Goal: Transaction & Acquisition: Purchase product/service

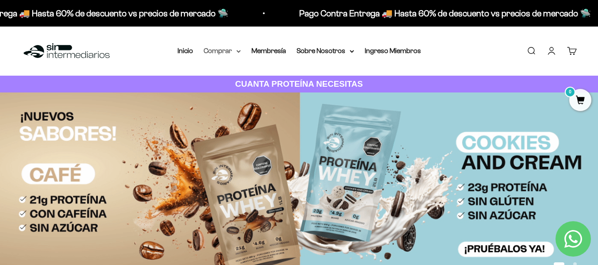
click at [228, 50] on summary "Comprar" at bounding box center [222, 51] width 37 height 12
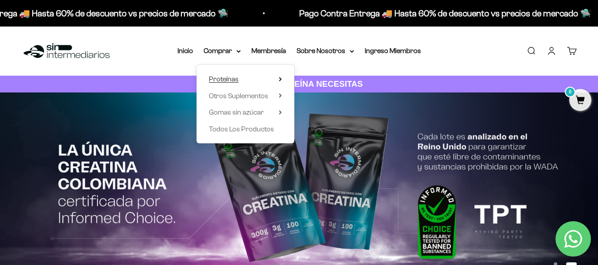
click at [227, 74] on span "Proteínas" at bounding box center [224, 80] width 30 height 12
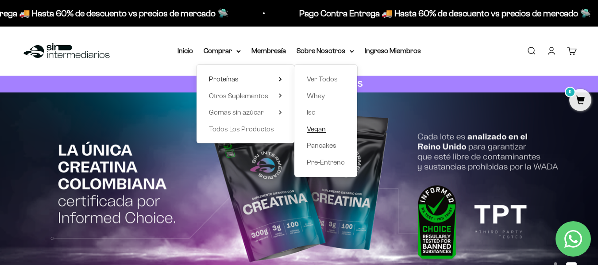
click at [310, 128] on span "Vegan" at bounding box center [316, 129] width 19 height 8
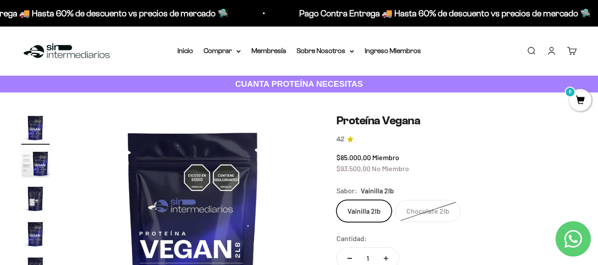
scroll to position [89, 0]
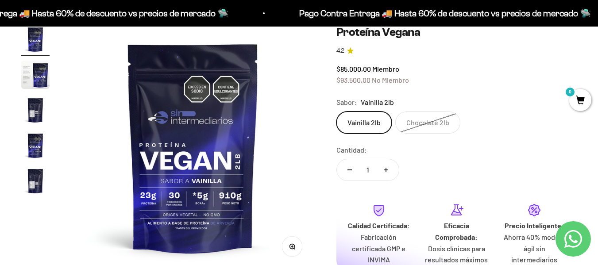
click at [386, 171] on icon "Aumentar cantidad" at bounding box center [386, 170] width 0 height 4
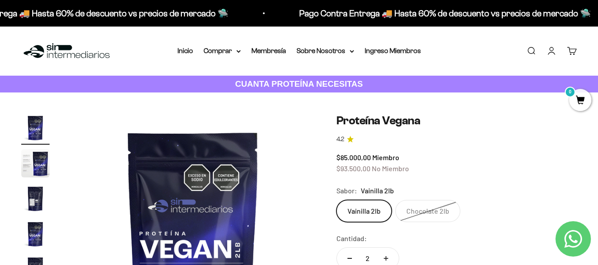
scroll to position [133, 0]
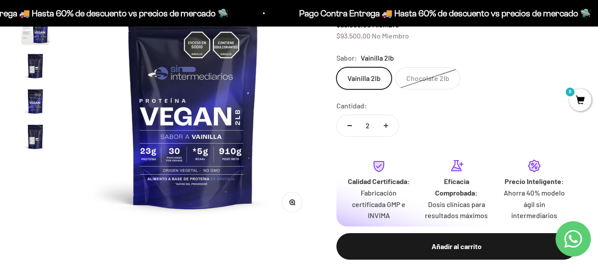
click at [345, 126] on button "Reducir cantidad" at bounding box center [350, 125] width 26 height 21
type input "1"
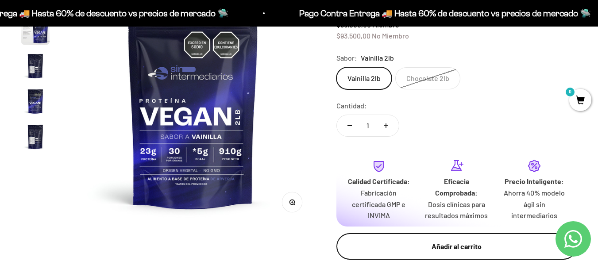
click at [484, 252] on div "Añadir al carrito" at bounding box center [456, 247] width 205 height 12
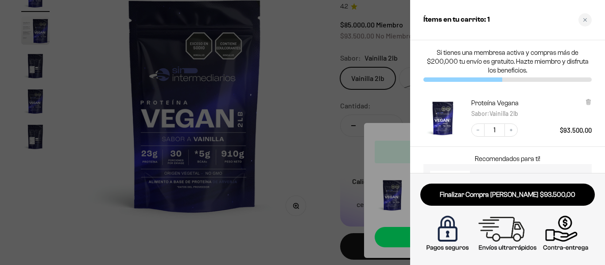
drag, startPoint x: 389, startPoint y: 23, endPoint x: 320, endPoint y: 43, distance: 72.0
click at [388, 23] on div at bounding box center [302, 132] width 605 height 265
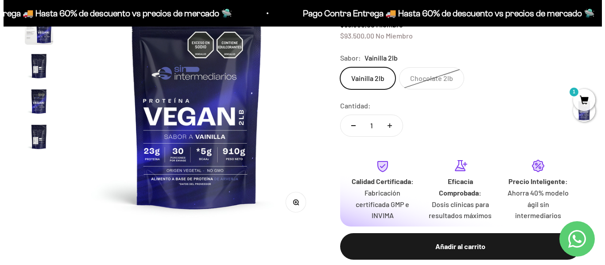
scroll to position [0, 0]
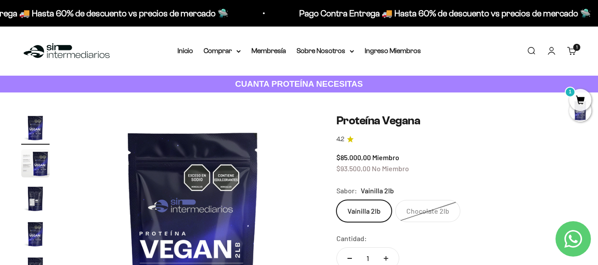
click at [531, 49] on link "Buscar" at bounding box center [531, 51] width 10 height 10
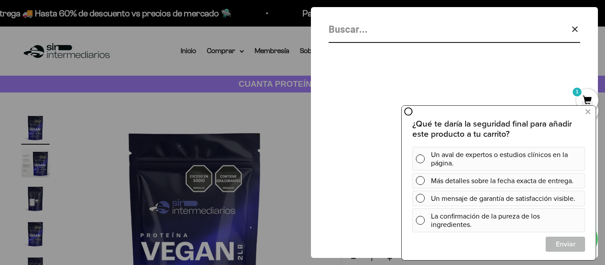
click at [355, 36] on input "Buscar" at bounding box center [432, 28] width 207 height 15
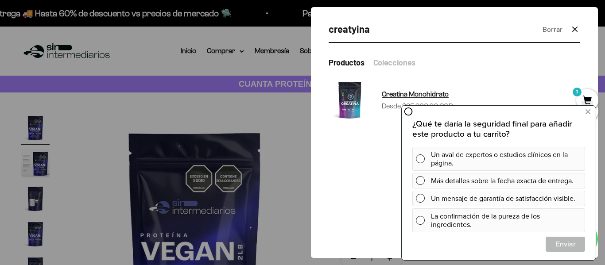
type input "creatyina"
click at [352, 89] on img at bounding box center [350, 100] width 43 height 43
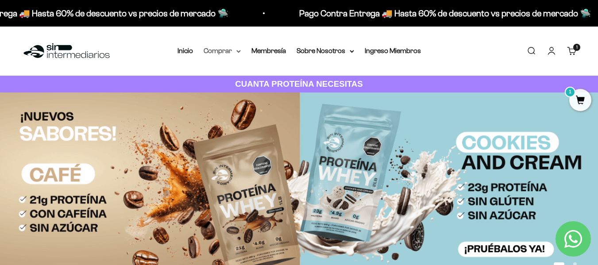
click at [229, 52] on summary "Comprar" at bounding box center [222, 51] width 37 height 12
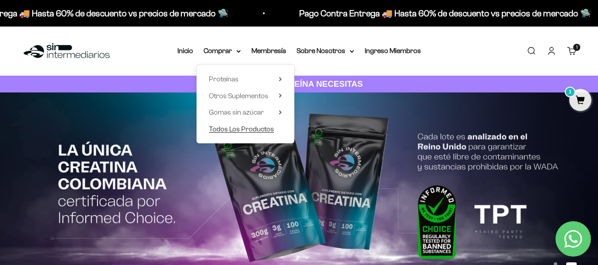
click at [253, 128] on span "Todos Los Productos" at bounding box center [241, 129] width 65 height 8
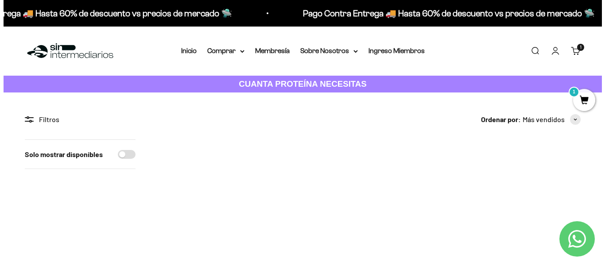
scroll to position [89, 0]
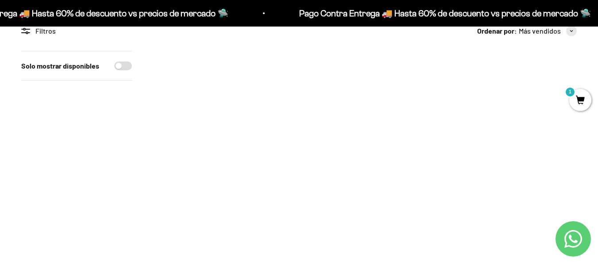
click at [279, 178] on span at bounding box center [277, 175] width 8 height 10
click at [228, 153] on li "300g" at bounding box center [221, 152] width 130 height 11
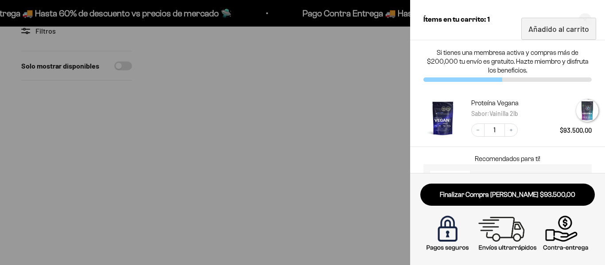
scroll to position [51, 0]
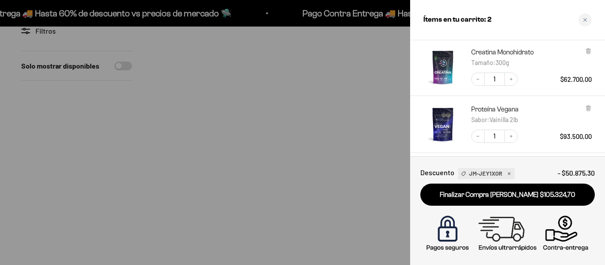
click at [310, 46] on div at bounding box center [302, 132] width 605 height 265
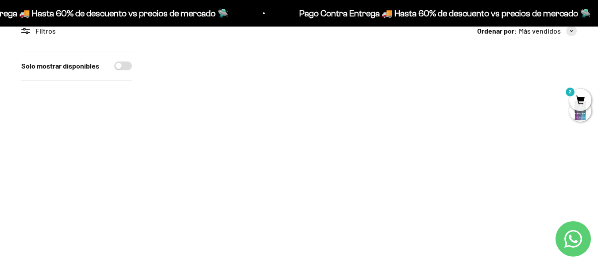
click at [422, 178] on span at bounding box center [422, 175] width 8 height 10
click at [362, 164] on span "300g" at bounding box center [365, 162] width 13 height 7
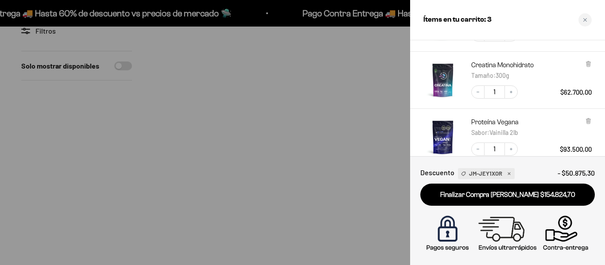
scroll to position [182, 0]
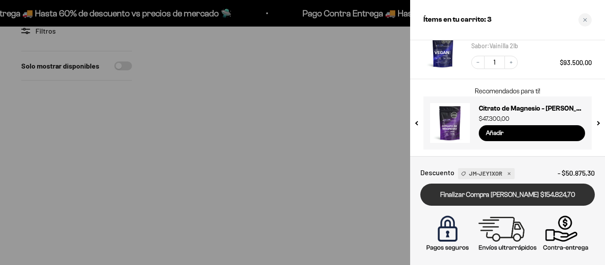
click at [529, 193] on link "Finalizar Compra [PERSON_NAME] $154.824,70" at bounding box center [507, 195] width 174 height 23
